Goal: Task Accomplishment & Management: Complete application form

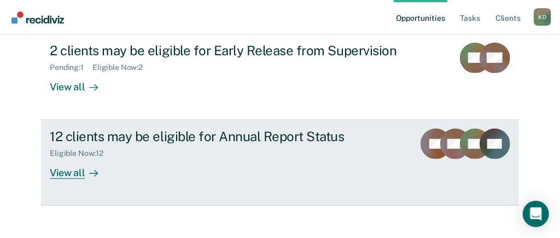
scroll to position [226, 0]
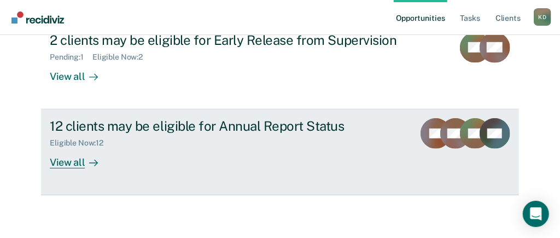
click at [73, 149] on div "View all" at bounding box center [80, 158] width 61 height 21
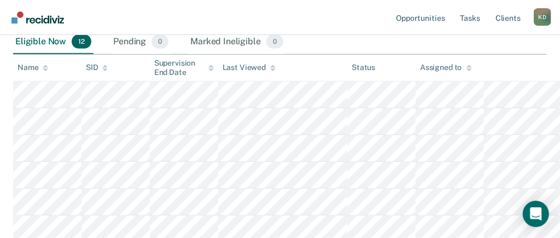
scroll to position [204, 0]
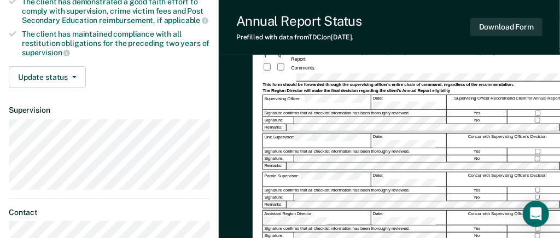
scroll to position [156, 0]
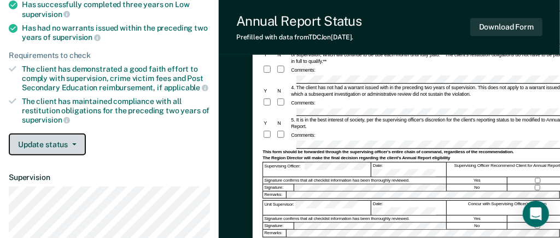
click at [69, 143] on span "button" at bounding box center [72, 144] width 9 height 2
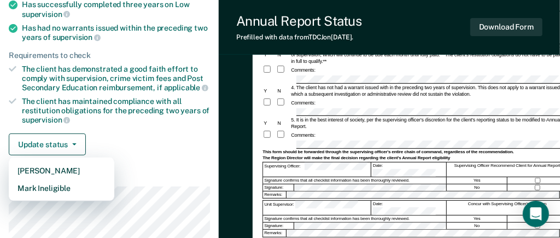
click at [125, 133] on div "Update status [PERSON_NAME] Mark Ineligible" at bounding box center [109, 144] width 201 height 22
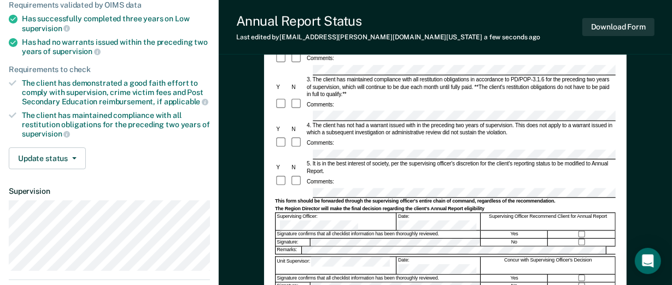
scroll to position [164, 0]
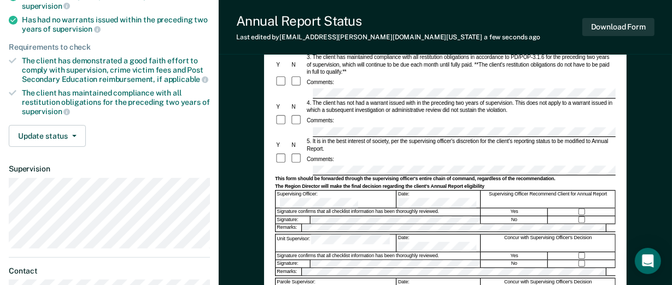
click at [345, 154] on div "Comments:" at bounding box center [445, 159] width 341 height 12
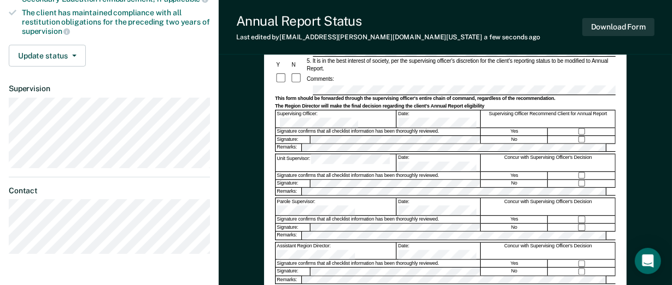
scroll to position [362, 0]
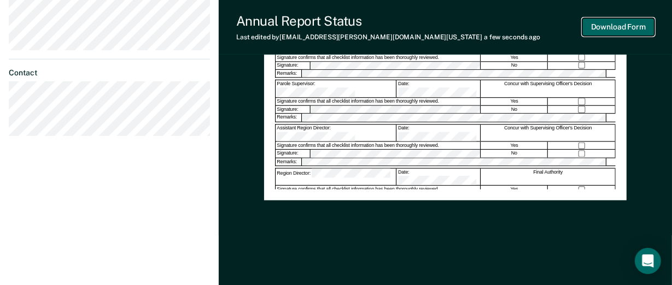
click at [570, 31] on button "Download Form" at bounding box center [618, 27] width 72 height 18
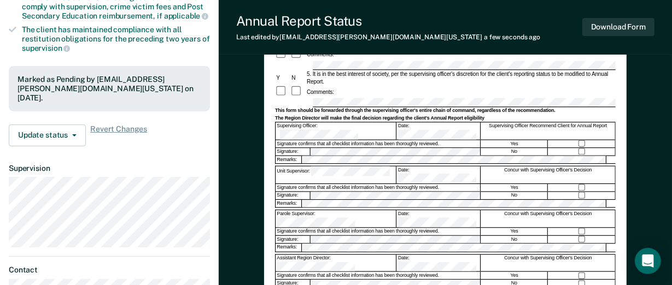
scroll to position [117, 0]
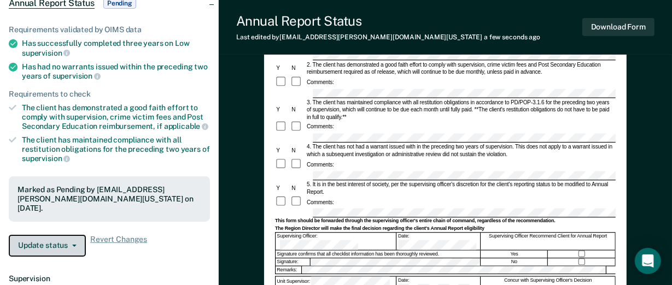
click at [58, 235] on button "Update status" at bounding box center [47, 246] width 77 height 22
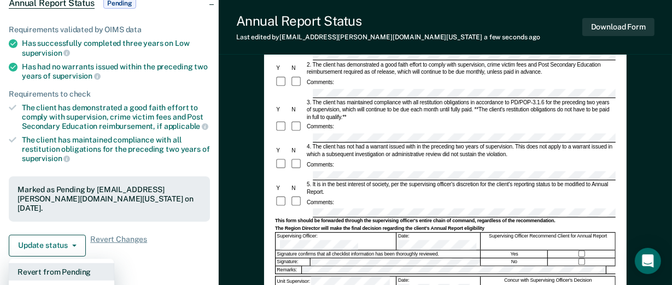
click at [48, 237] on button "Revert from Pending" at bounding box center [61, 271] width 105 height 17
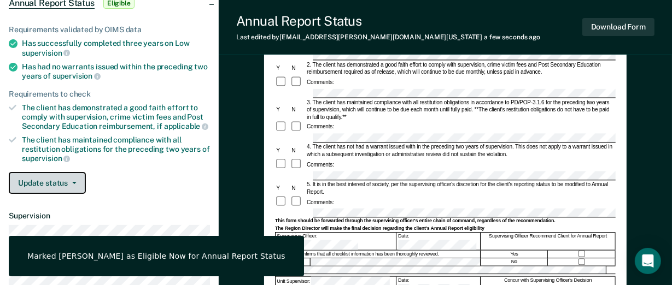
click at [65, 177] on button "Update status" at bounding box center [47, 183] width 77 height 22
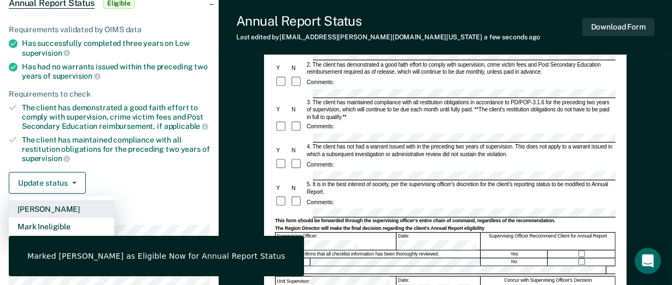
click at [63, 206] on button "[PERSON_NAME]" at bounding box center [61, 209] width 105 height 17
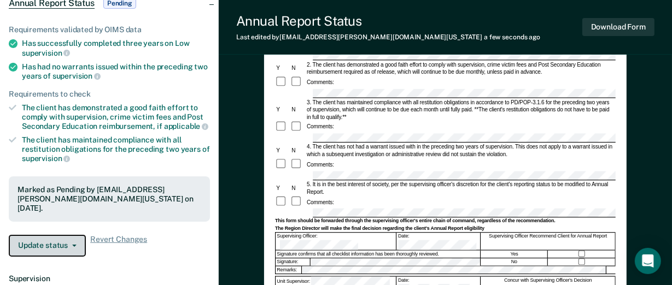
click at [73, 237] on icon "button" at bounding box center [74, 246] width 4 height 2
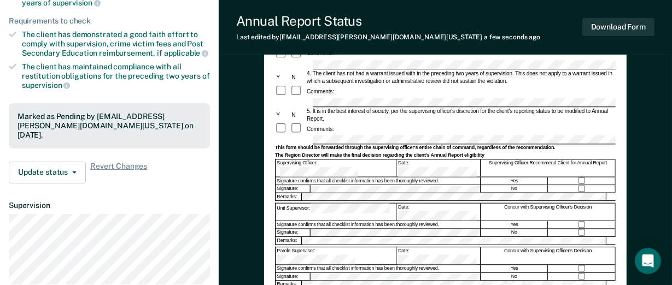
scroll to position [198, 0]
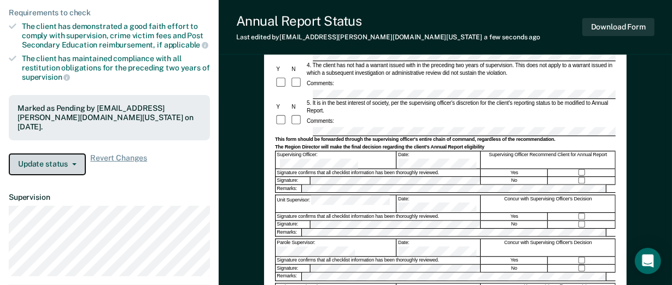
click at [74, 162] on button "Update status" at bounding box center [47, 165] width 77 height 22
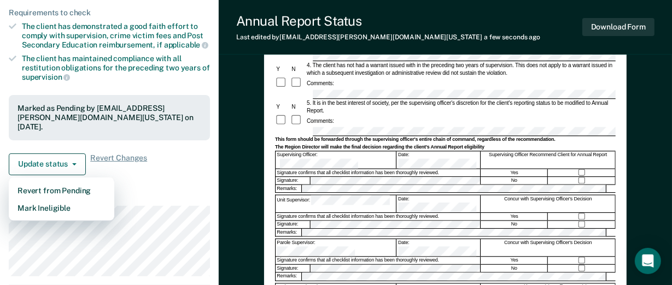
click at [166, 197] on dt "Supervision" at bounding box center [109, 197] width 201 height 9
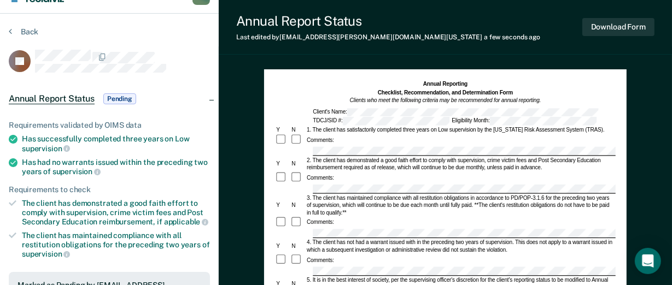
scroll to position [0, 0]
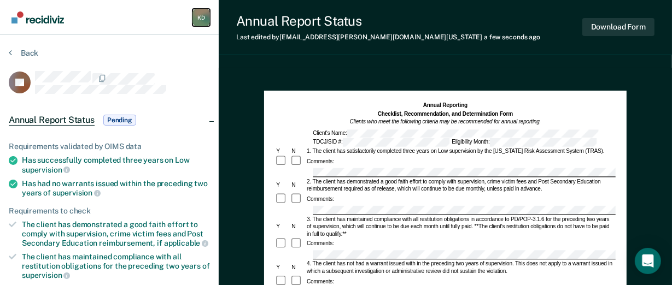
click at [197, 21] on div "K D" at bounding box center [200, 17] width 17 height 17
click at [40, 18] on img "Main navigation" at bounding box center [38, 17] width 52 height 12
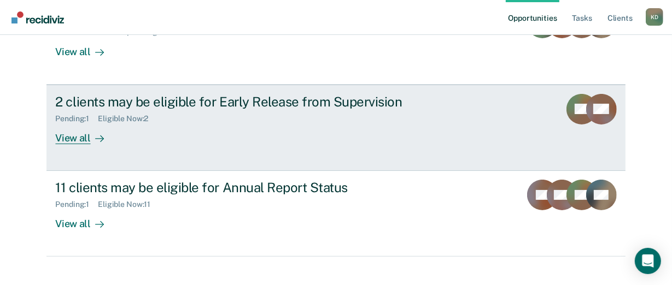
scroll to position [178, 0]
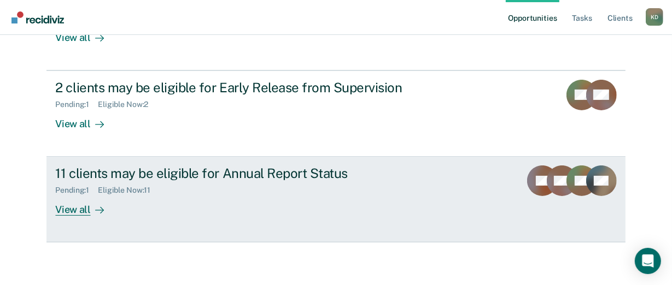
click at [99, 191] on div "Eligible Now : 11" at bounding box center [128, 190] width 61 height 9
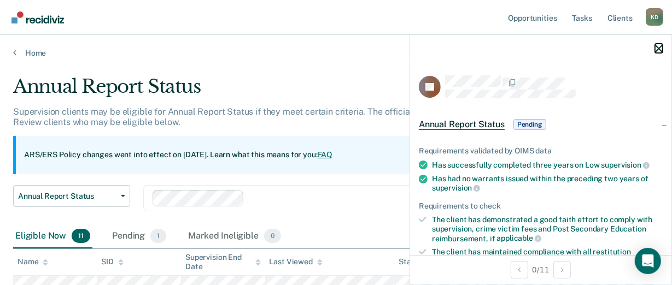
click at [570, 51] on icon "button" at bounding box center [659, 49] width 8 height 8
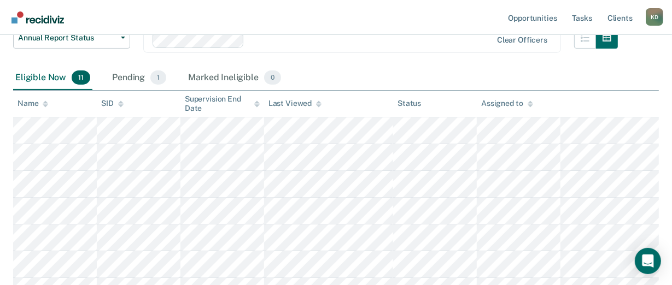
scroll to position [117, 0]
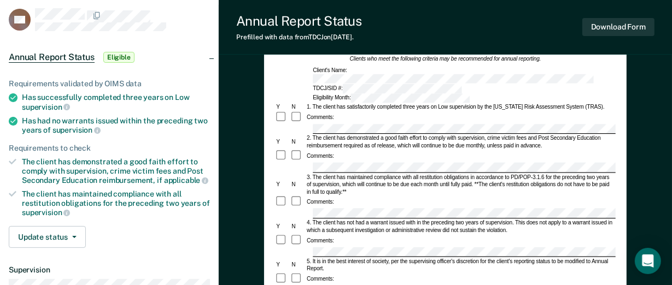
scroll to position [81, 0]
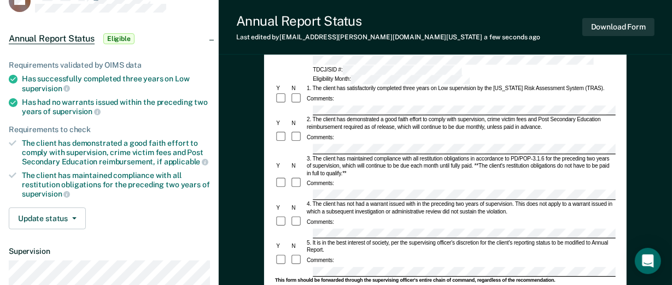
click at [330, 201] on form "Annual Reporting Checklist, Recommendation, and Determination Form Clients who …" at bounding box center [445, 268] width 341 height 497
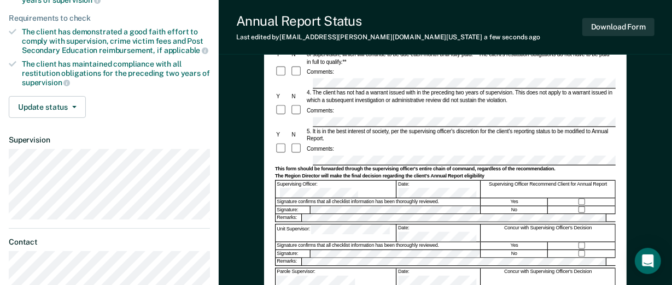
scroll to position [198, 0]
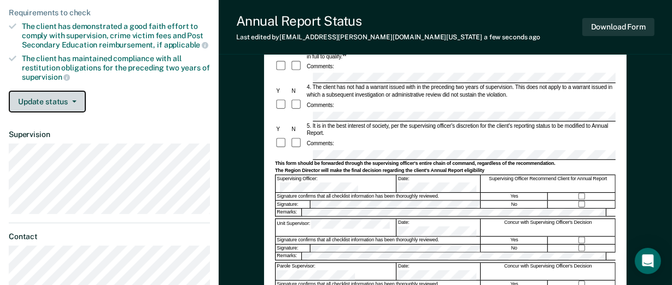
click at [64, 103] on button "Update status" at bounding box center [47, 102] width 77 height 22
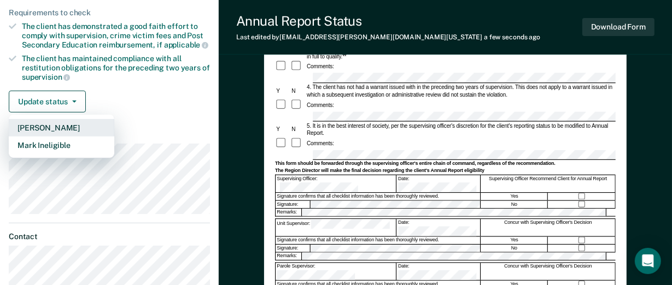
click at [63, 126] on button "[PERSON_NAME]" at bounding box center [61, 127] width 105 height 17
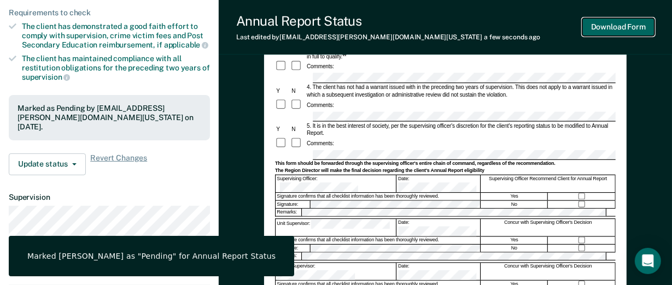
click at [570, 30] on button "Download Form" at bounding box center [618, 27] width 72 height 18
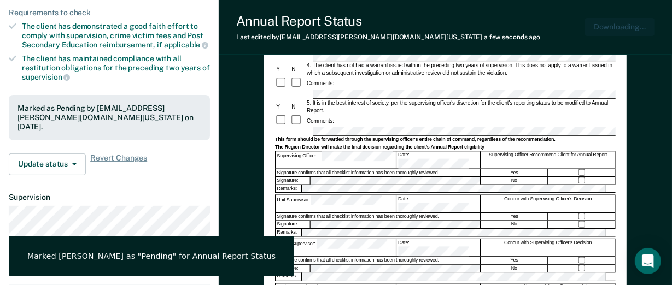
scroll to position [0, 0]
